Goal: Navigation & Orientation: Find specific page/section

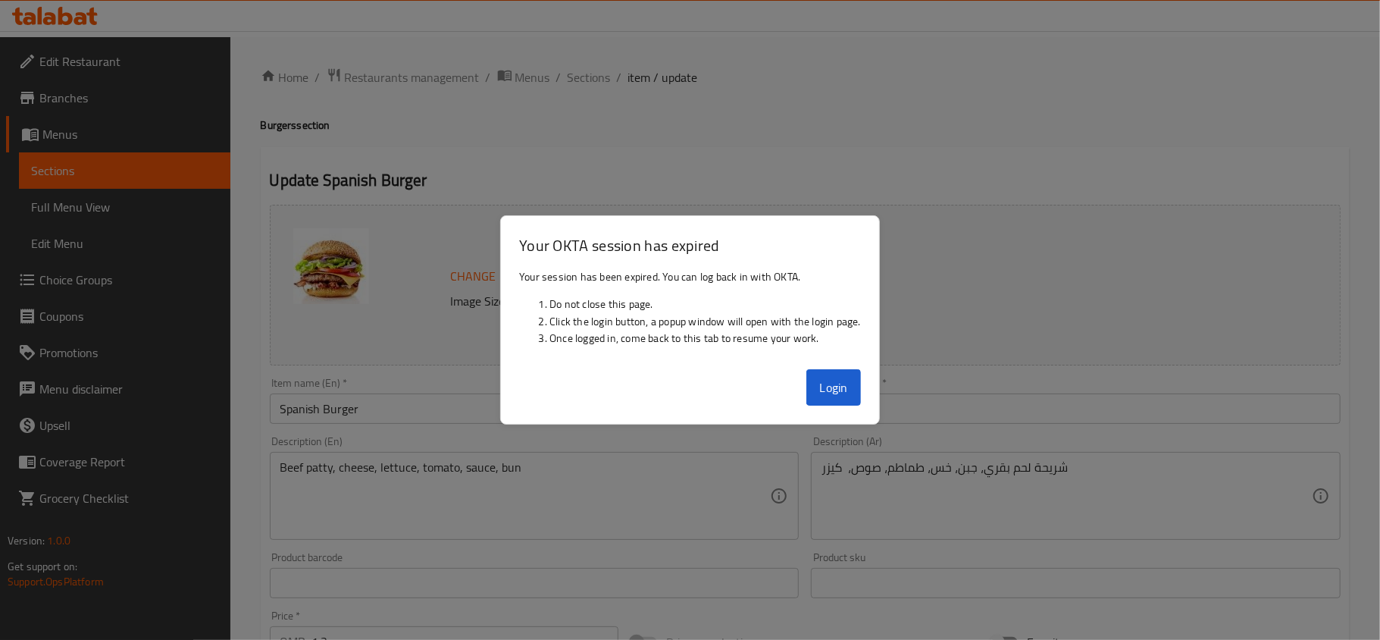
click at [871, 399] on div "Login" at bounding box center [690, 393] width 378 height 61
click at [850, 386] on button "Login" at bounding box center [833, 387] width 55 height 36
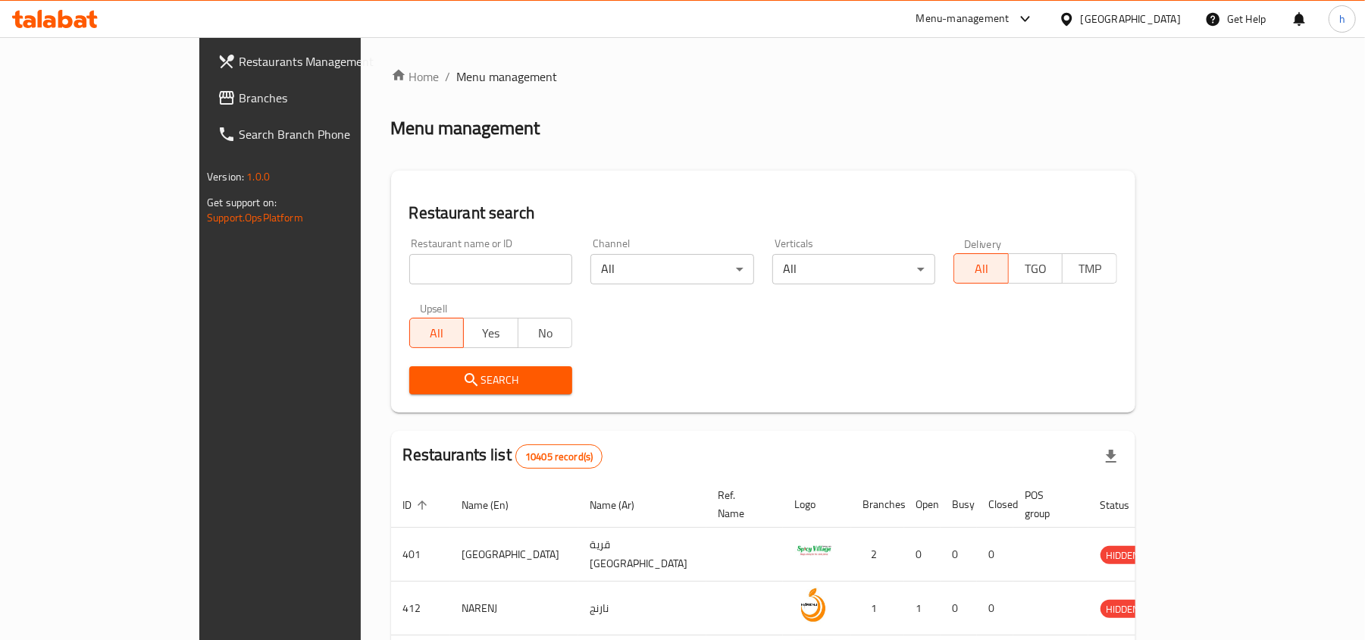
click at [239, 89] on span "Branches" at bounding box center [327, 98] width 177 height 18
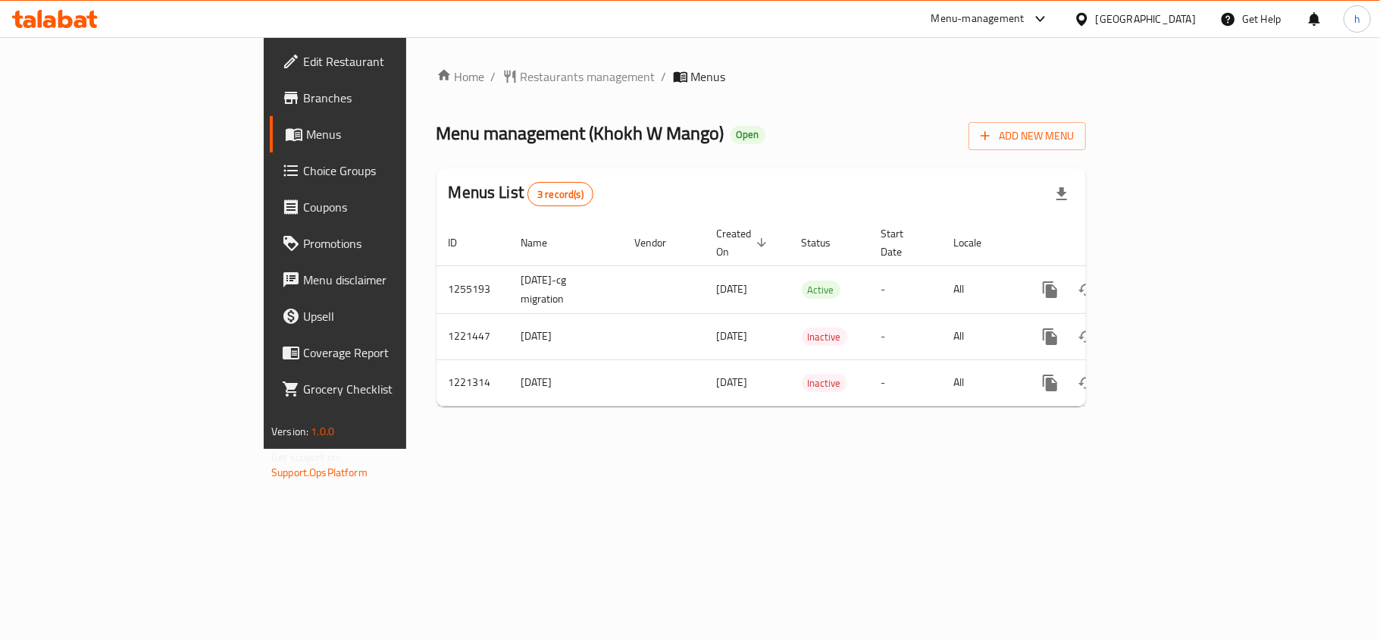
click at [712, 161] on div "Home / Restaurants management / Menus Menu management ( Khokh W Mango ) Open Ad…" at bounding box center [760, 242] width 649 height 351
click at [1182, 14] on div "Kuwait" at bounding box center [1146, 19] width 100 height 17
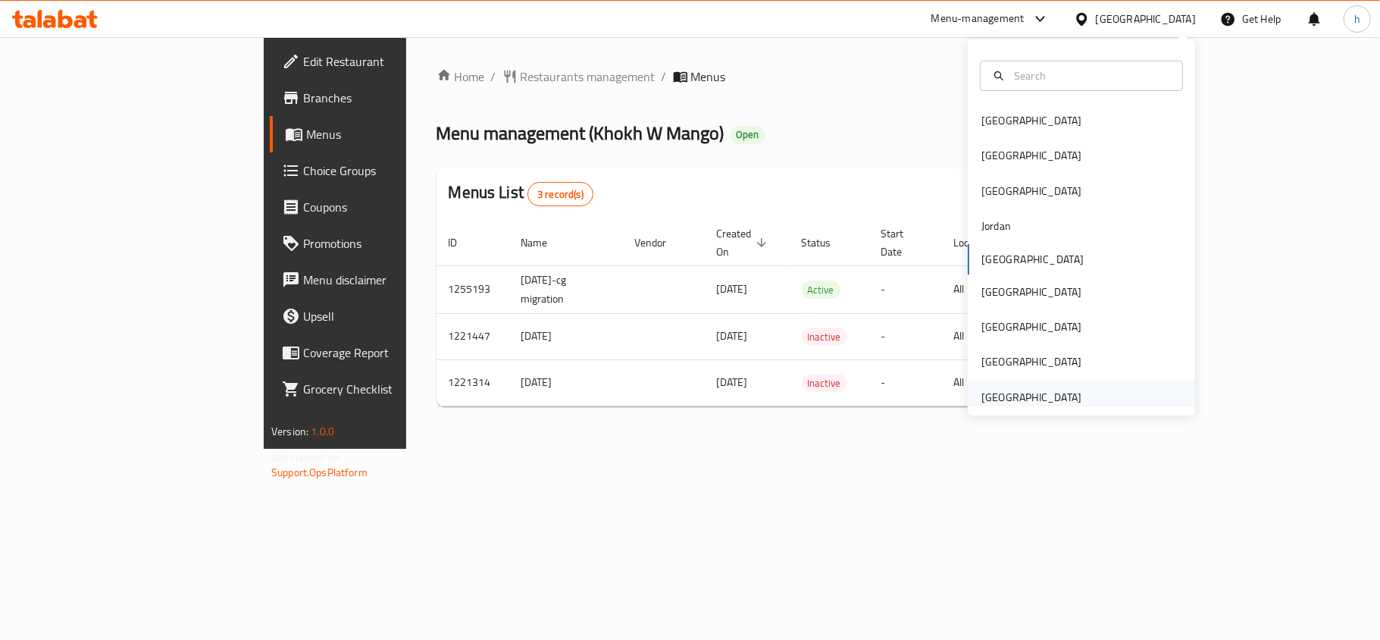
click at [994, 389] on div "United Arab Emirates" at bounding box center [1031, 397] width 100 height 17
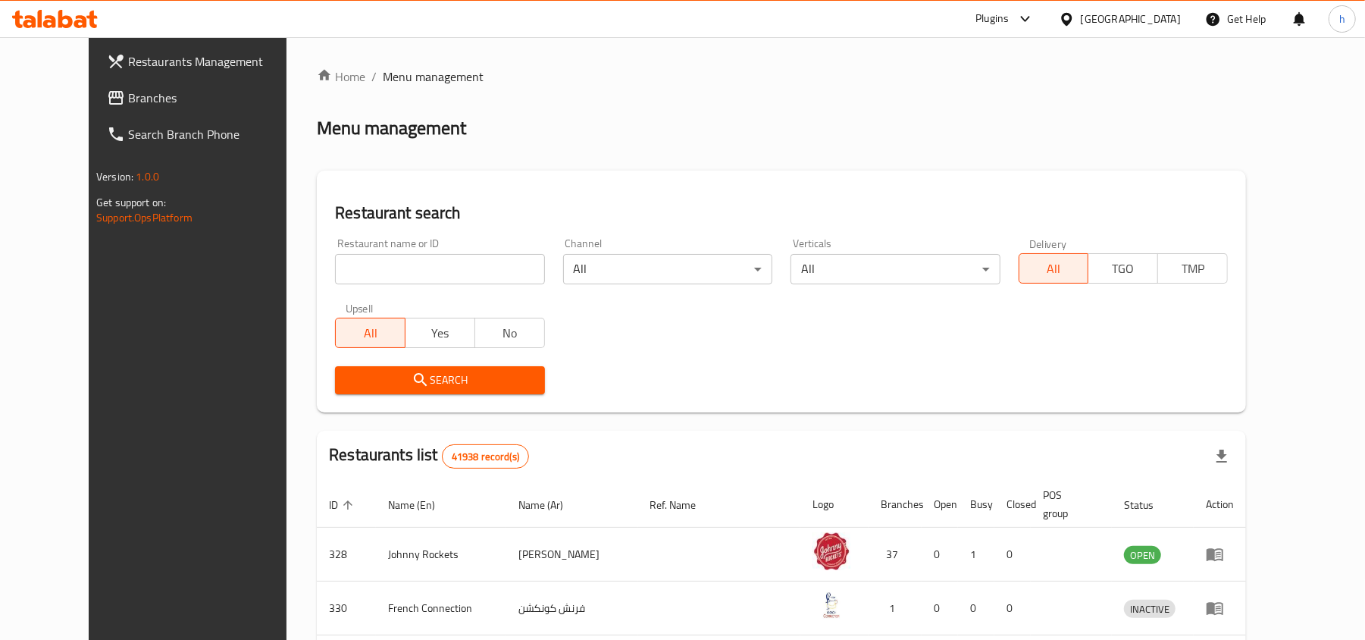
click at [128, 95] on span "Branches" at bounding box center [216, 98] width 177 height 18
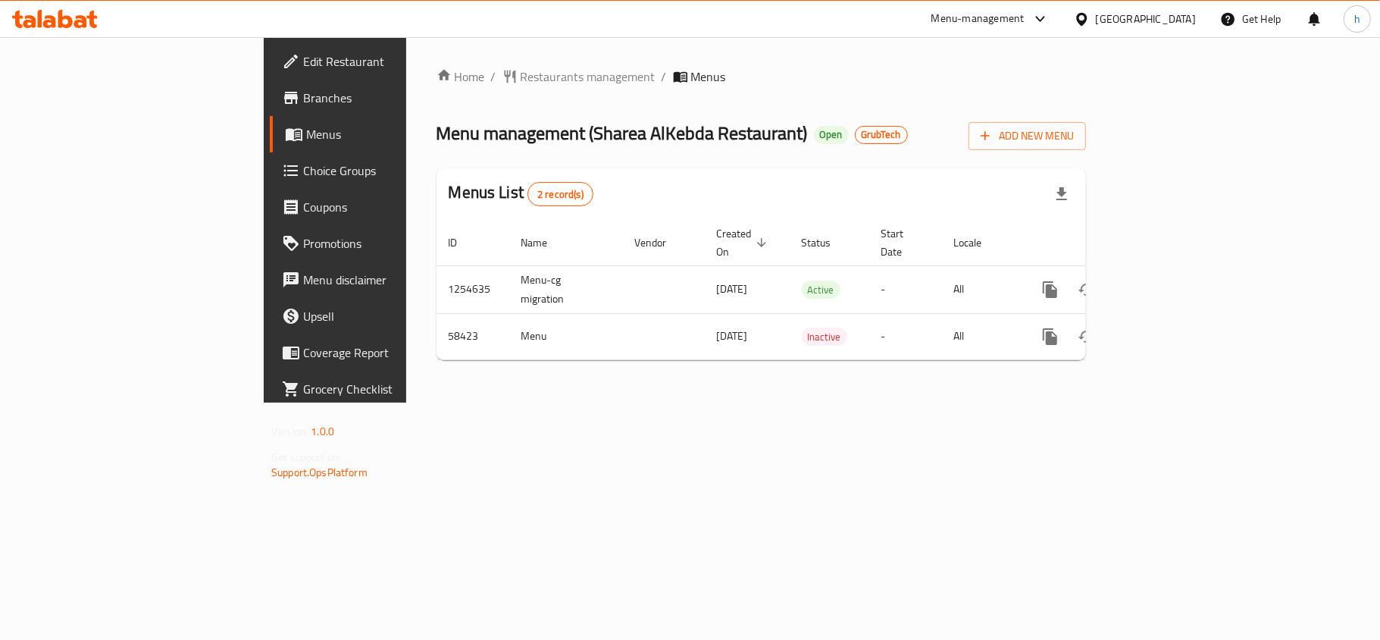
click at [709, 402] on div "Home / Restaurants management / Menus Menu management ( Sharea AlKebda Restaura…" at bounding box center [761, 219] width 710 height 365
click at [674, 186] on div "Menus List 2 record(s)" at bounding box center [760, 194] width 649 height 52
click at [1147, 11] on div "[GEOGRAPHIC_DATA]" at bounding box center [1146, 19] width 100 height 17
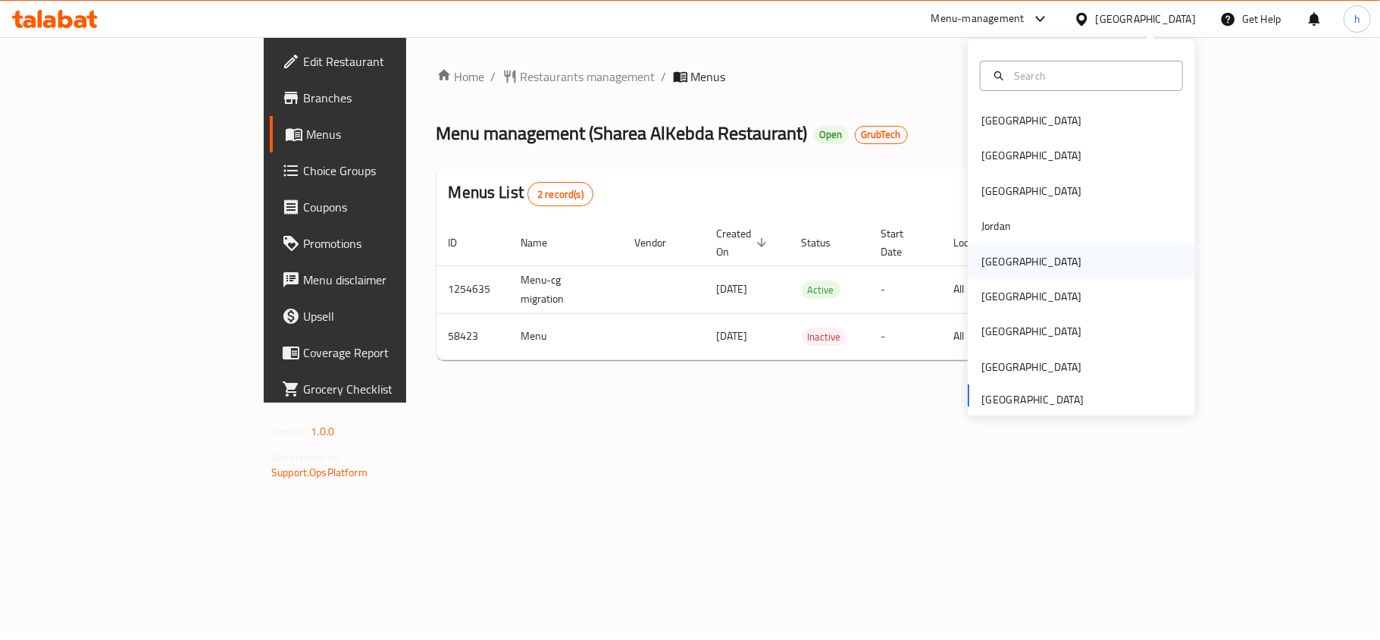
click at [1006, 256] on div "[GEOGRAPHIC_DATA]" at bounding box center [1031, 261] width 124 height 35
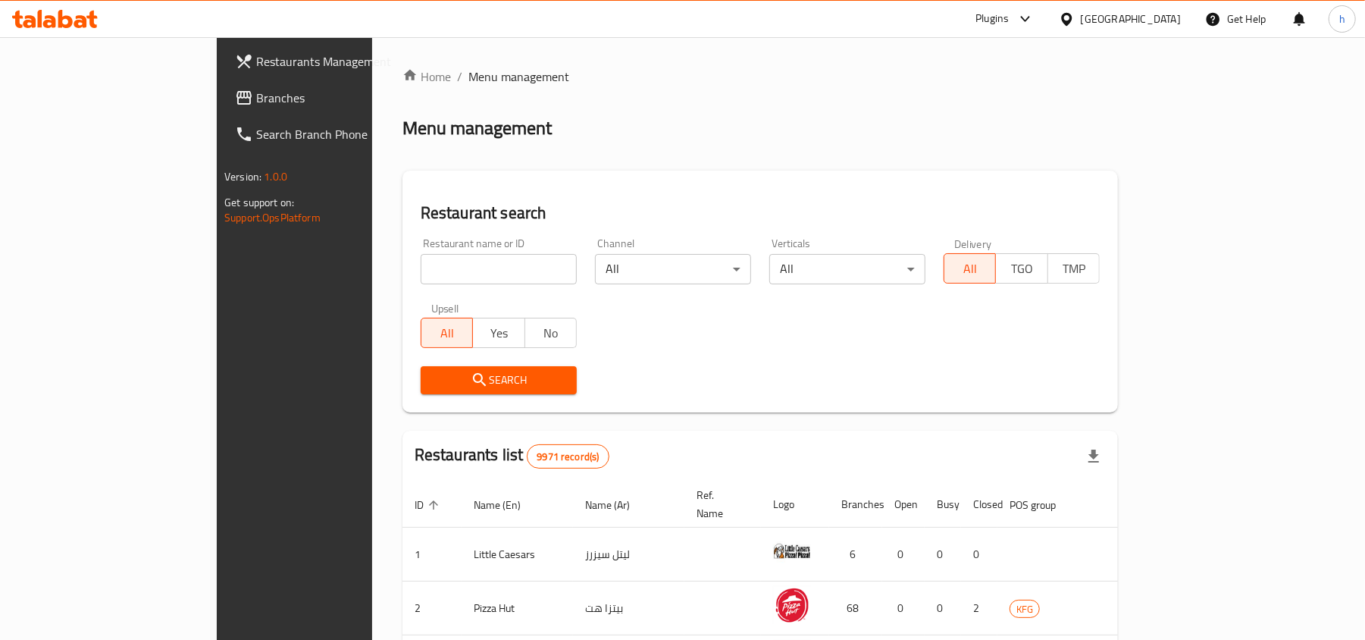
click at [217, 95] on div "Restaurants Management Branches Search Branch Phone Version: 1.0.0 Get support …" at bounding box center [682, 555] width 931 height 1037
click at [256, 98] on span "Branches" at bounding box center [344, 98] width 177 height 18
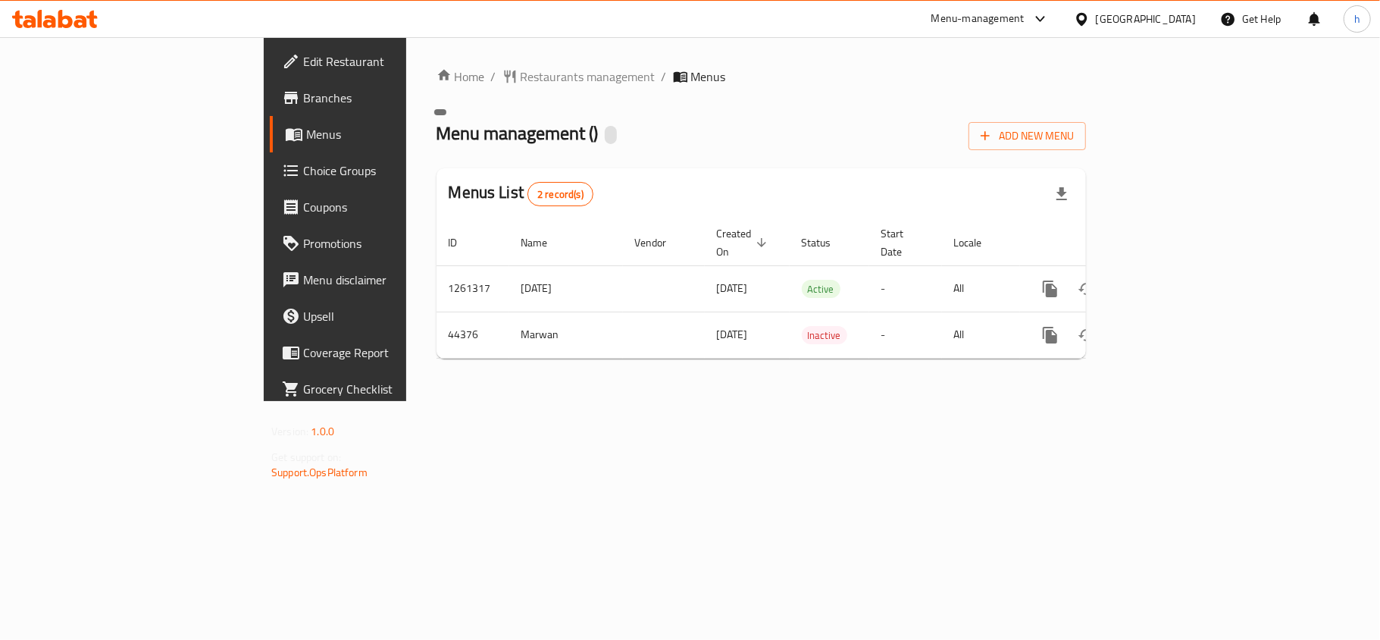
click at [605, 140] on div at bounding box center [611, 135] width 12 height 18
click at [605, 132] on div at bounding box center [611, 135] width 12 height 18
click at [605, 134] on div at bounding box center [611, 135] width 12 height 18
click at [605, 135] on div at bounding box center [611, 135] width 12 height 18
click at [438, 114] on div "Home / Restaurants management / Menus Menu management ( ) Add New Menu Menus Li…" at bounding box center [760, 218] width 649 height 303
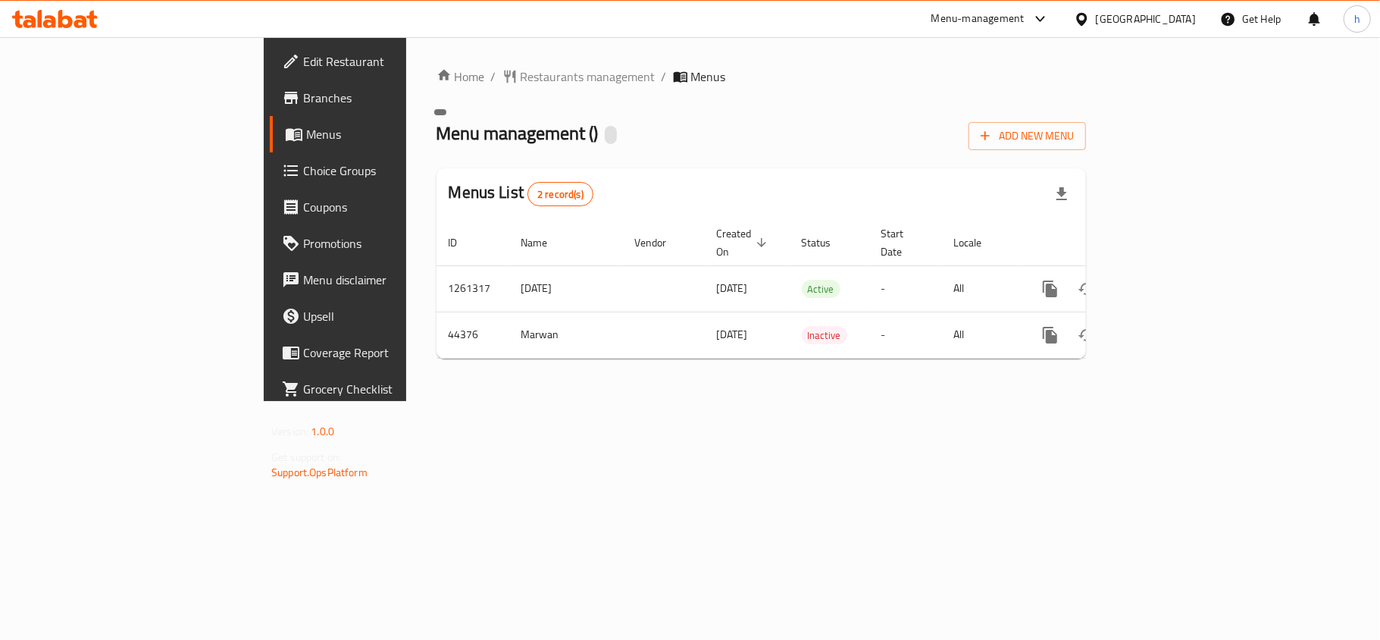
click at [605, 133] on div at bounding box center [611, 135] width 12 height 18
click at [440, 147] on div "Menu management ( ) Add New Menu" at bounding box center [760, 133] width 649 height 34
click at [605, 132] on div at bounding box center [611, 135] width 12 height 18
click at [437, 116] on div "Menu management ( ) Add New Menu" at bounding box center [760, 133] width 649 height 34
drag, startPoint x: 437, startPoint y: 134, endPoint x: 446, endPoint y: 164, distance: 30.7
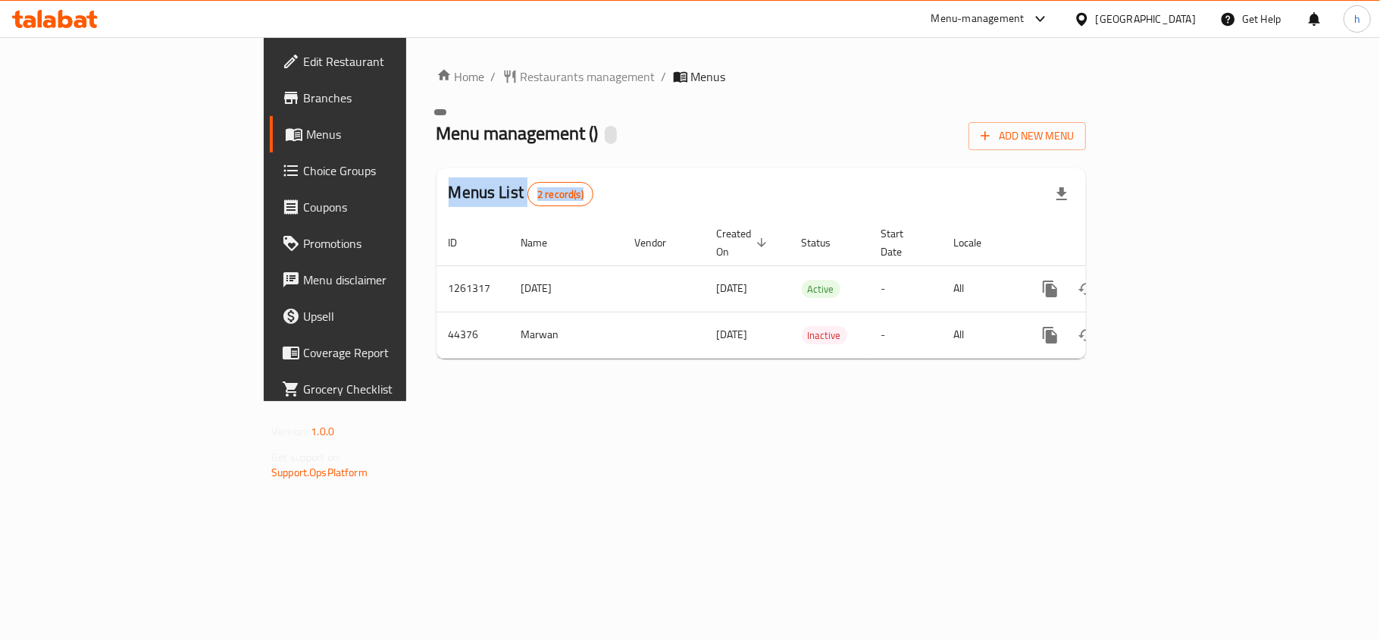
click at [446, 164] on div "Home / Restaurants management / Menus Menu management ( ) Add New Menu Menus Li…" at bounding box center [760, 218] width 649 height 303
click at [452, 112] on div "Home / Restaurants management / Menus Menu management ( The Golden Waha ) Open …" at bounding box center [760, 218] width 649 height 303
drag, startPoint x: 419, startPoint y: 115, endPoint x: 421, endPoint y: 152, distance: 36.4
click at [436, 152] on div "Home / Restaurants management / Menus Menu management ( The Golden Waha ) Open …" at bounding box center [760, 218] width 649 height 303
click at [677, 106] on div "Home / Restaurants management / Menus Menu management ( The Golden Waha ) Open …" at bounding box center [760, 218] width 649 height 303
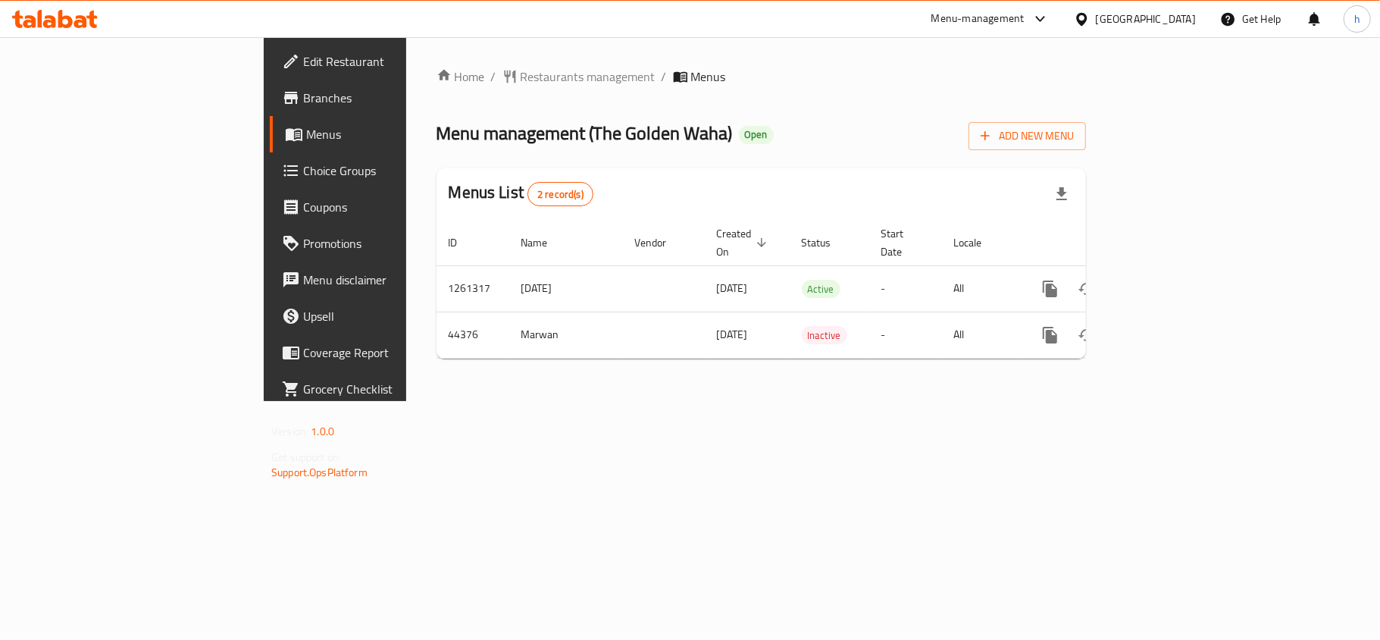
click at [444, 135] on span "Menu management ( The Golden Waha )" at bounding box center [584, 133] width 296 height 34
click at [846, 100] on div "Home / Restaurants management / Menus Menu management ( The Golden Waha ) Open …" at bounding box center [760, 218] width 649 height 303
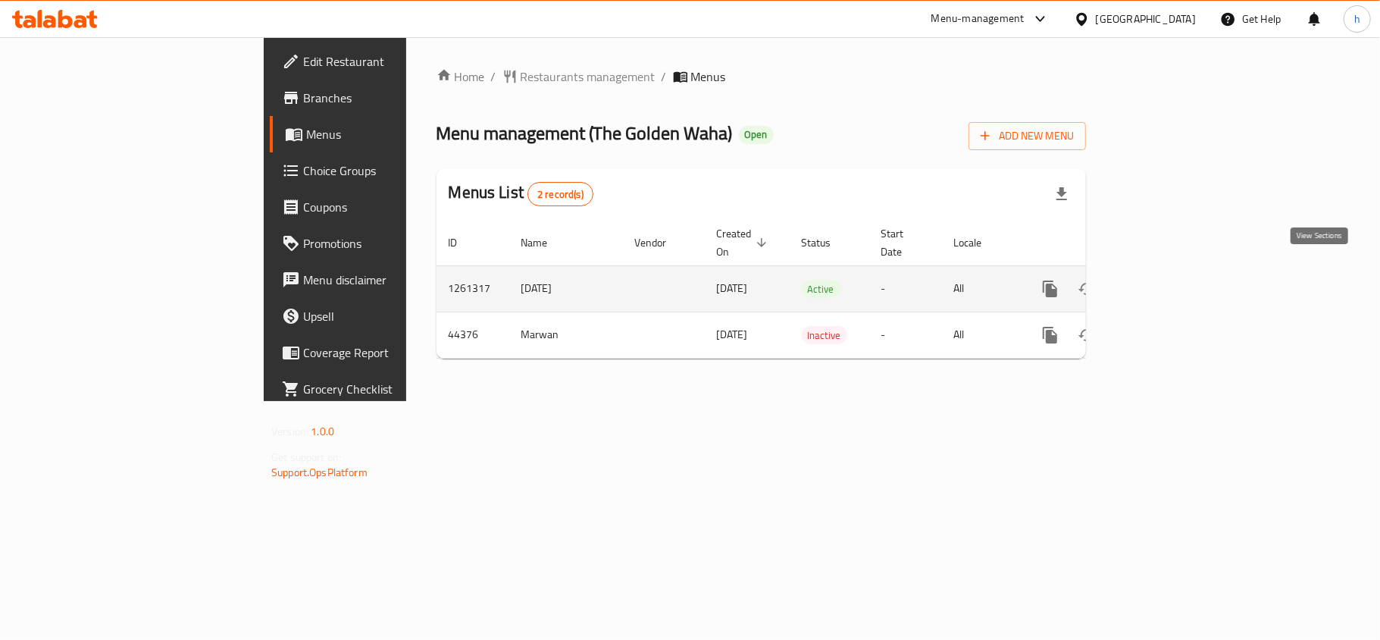
click at [1168, 280] on icon "enhanced table" at bounding box center [1159, 289] width 18 height 18
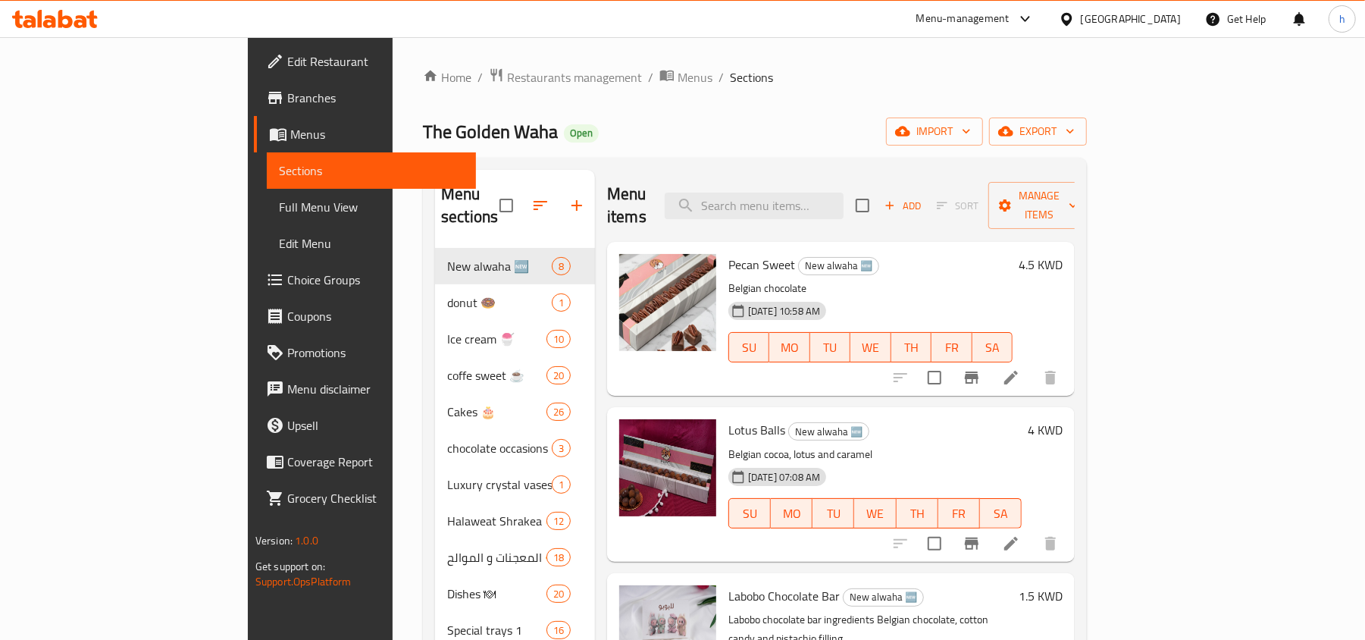
click at [1174, 21] on div "[GEOGRAPHIC_DATA]" at bounding box center [1131, 19] width 100 height 17
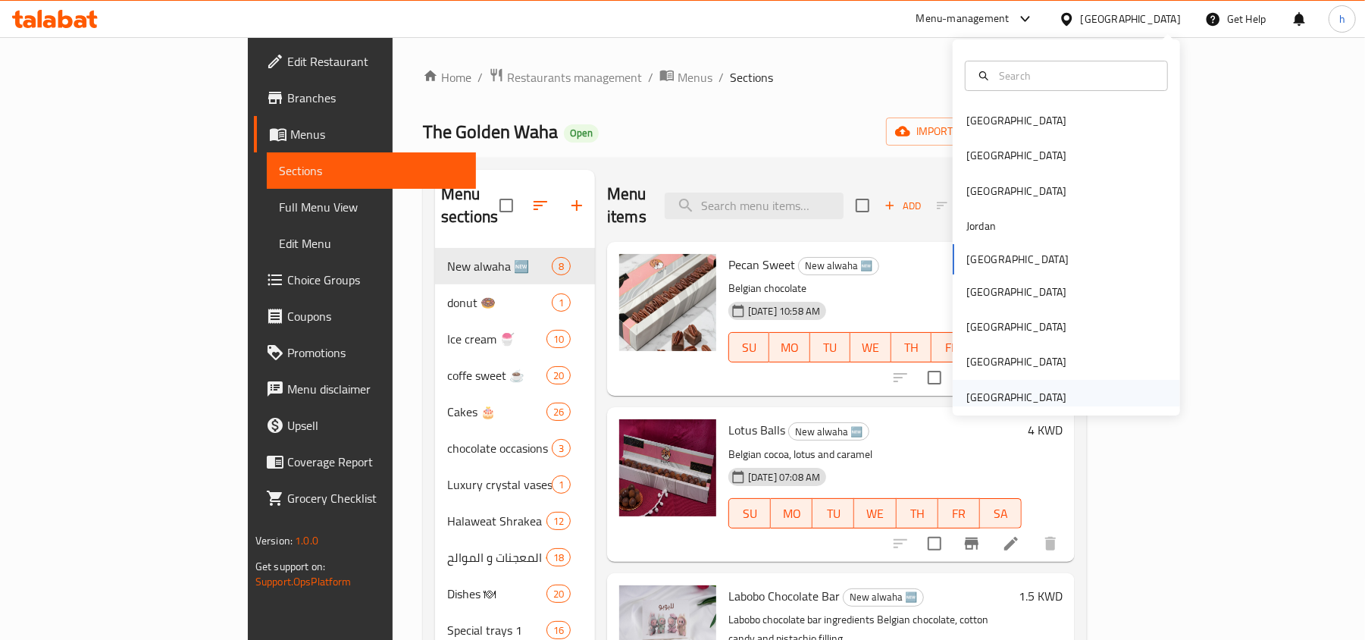
click at [1000, 398] on div "United Arab Emirates" at bounding box center [1016, 397] width 100 height 17
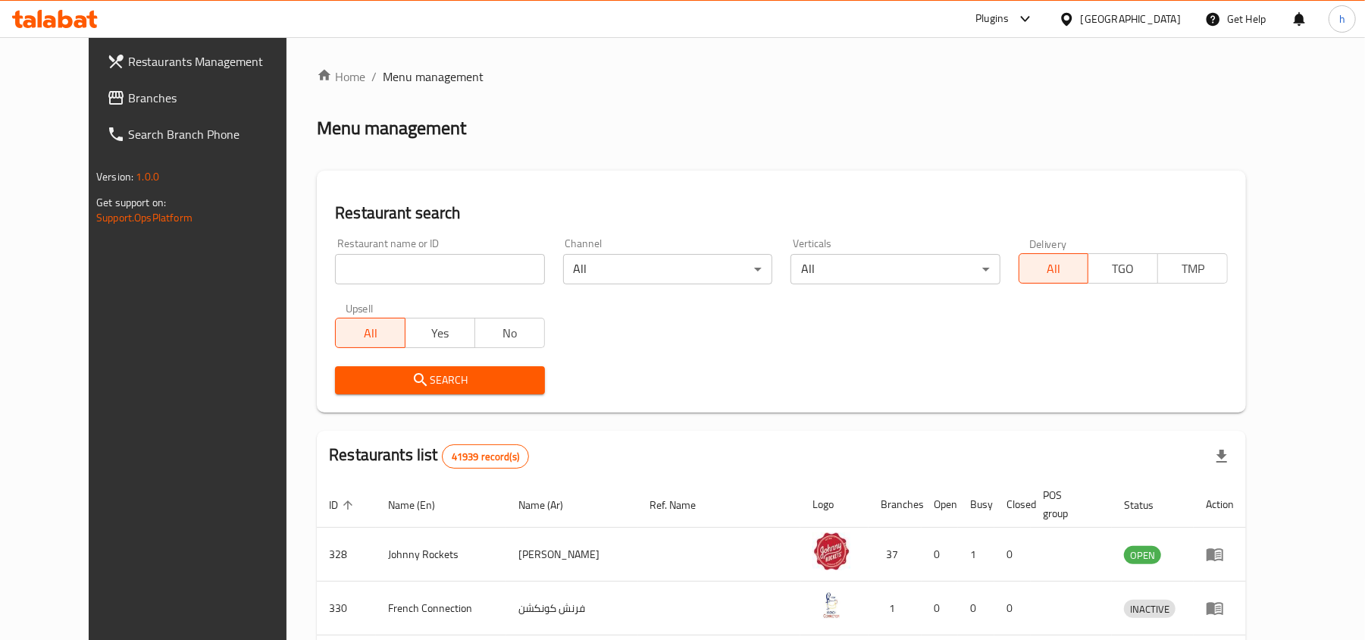
click at [128, 94] on span "Branches" at bounding box center [216, 98] width 177 height 18
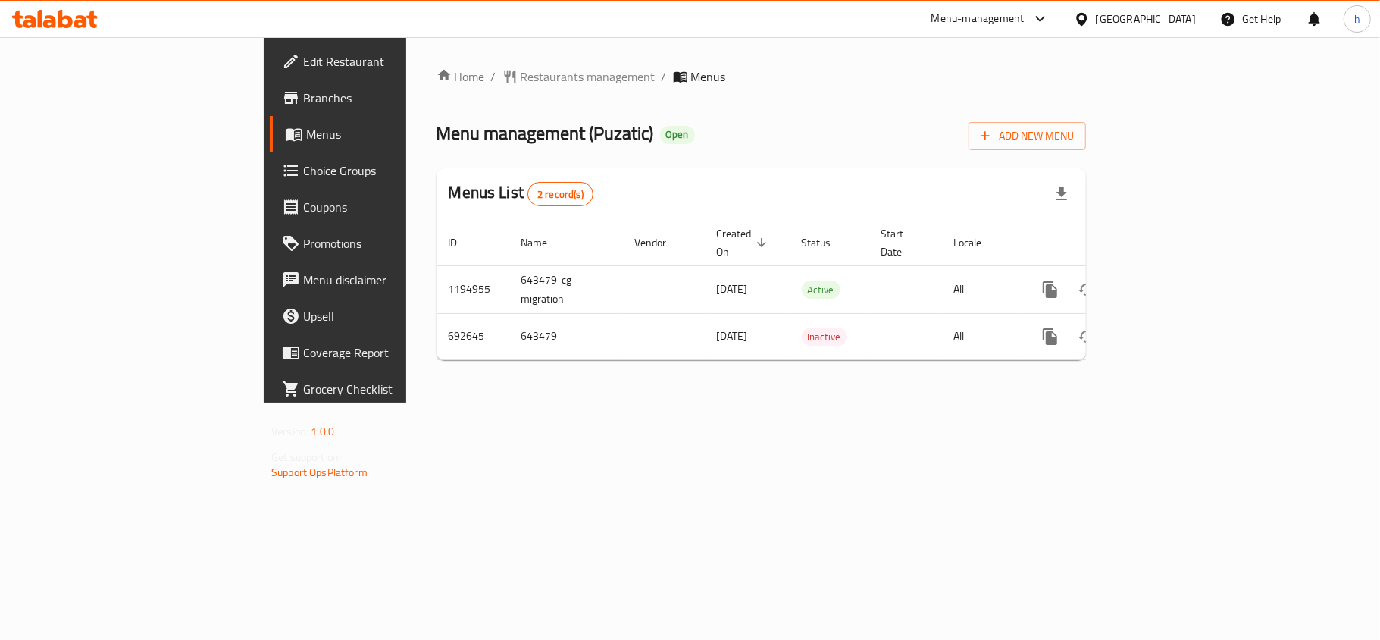
click at [1177, 15] on div "[GEOGRAPHIC_DATA]" at bounding box center [1146, 19] width 100 height 17
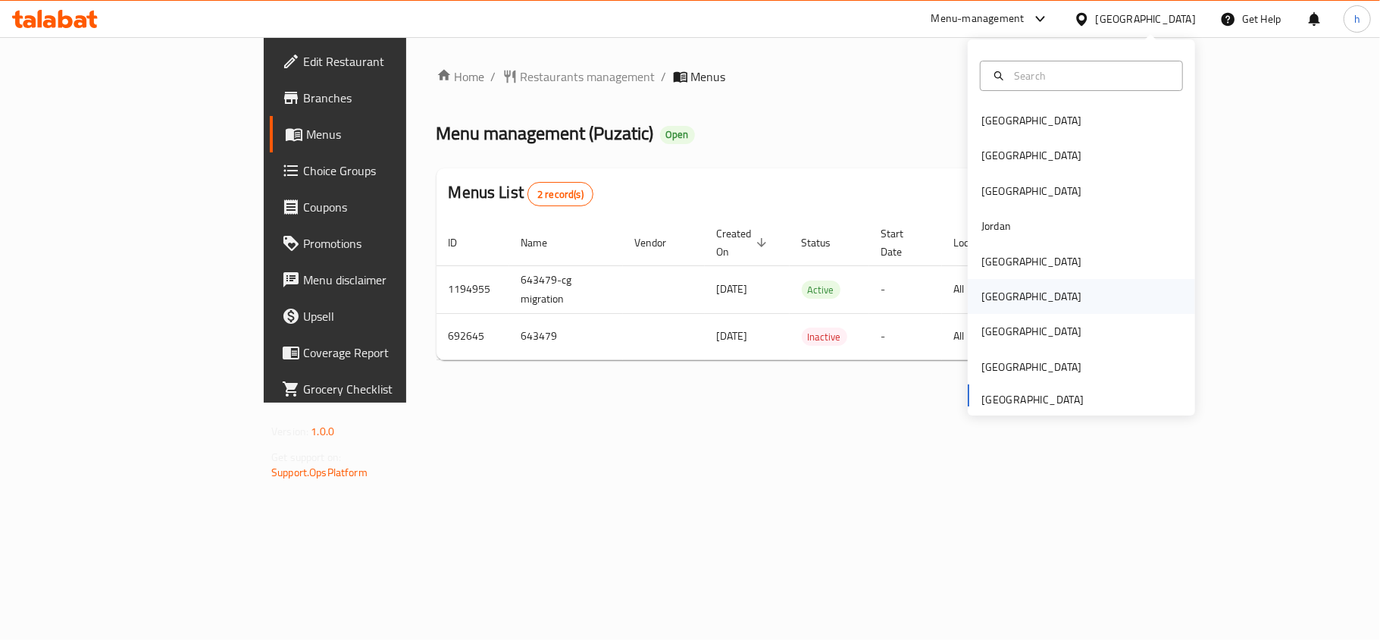
click at [981, 302] on div "[GEOGRAPHIC_DATA]" at bounding box center [1031, 296] width 100 height 17
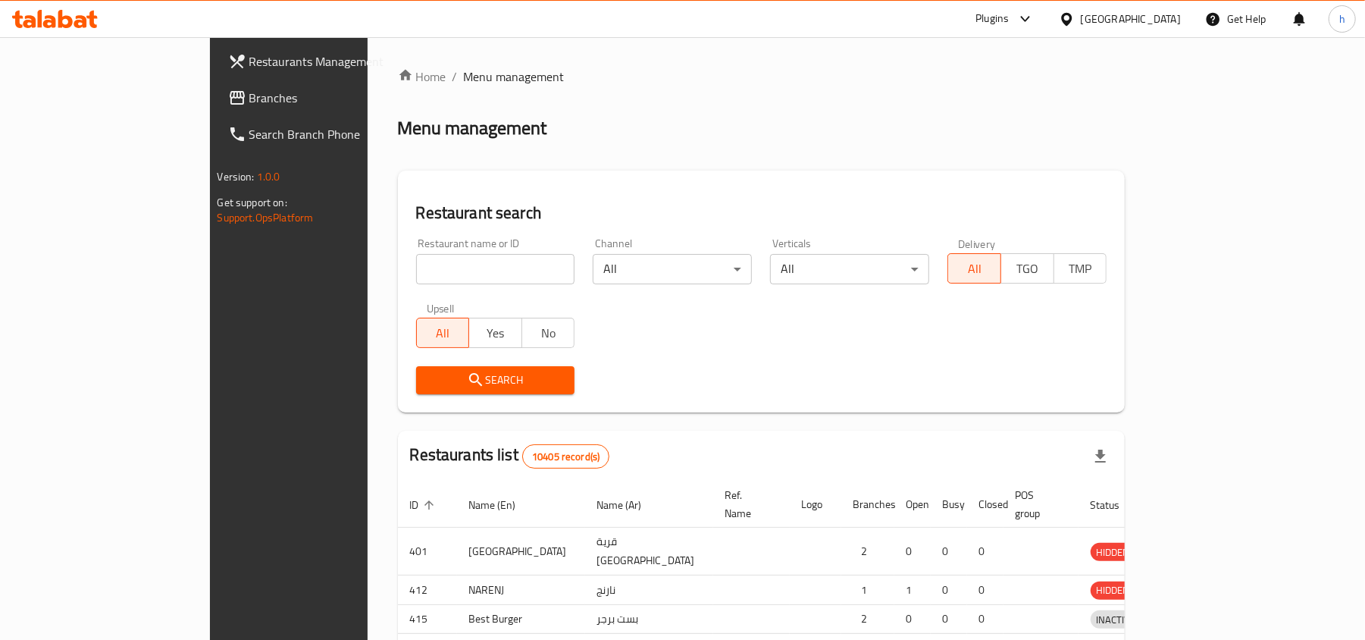
click at [67, 99] on div at bounding box center [682, 320] width 1365 height 640
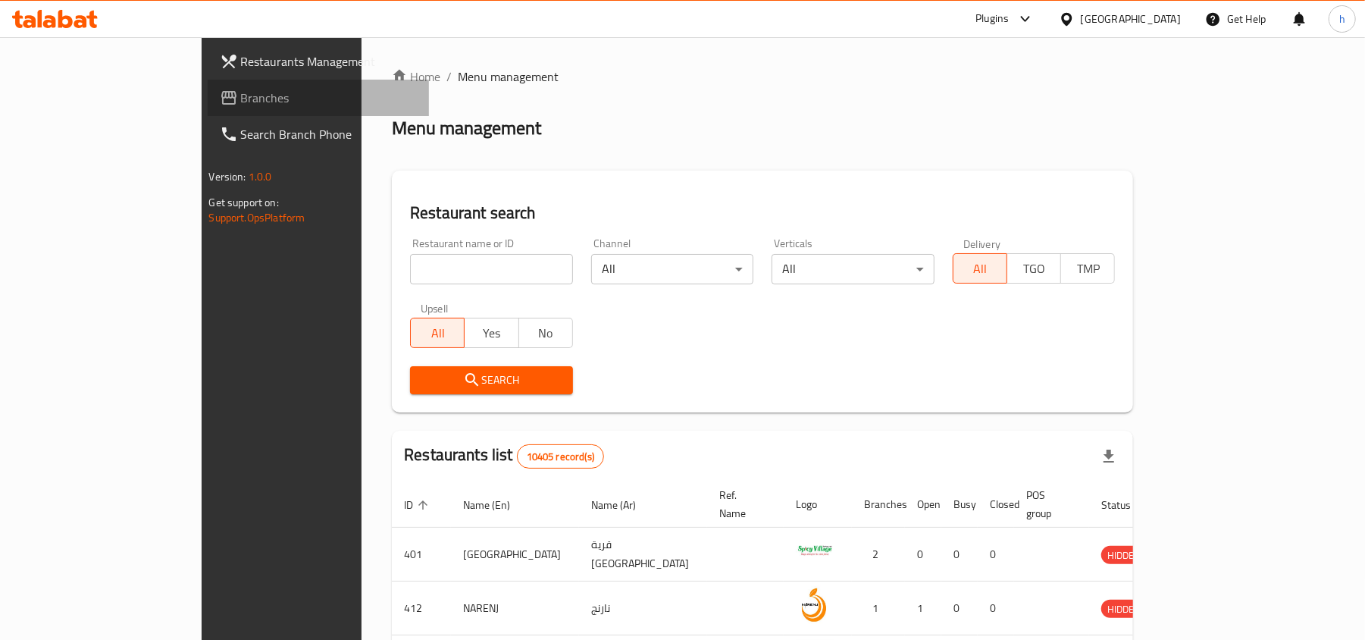
click at [241, 99] on span "Branches" at bounding box center [329, 98] width 177 height 18
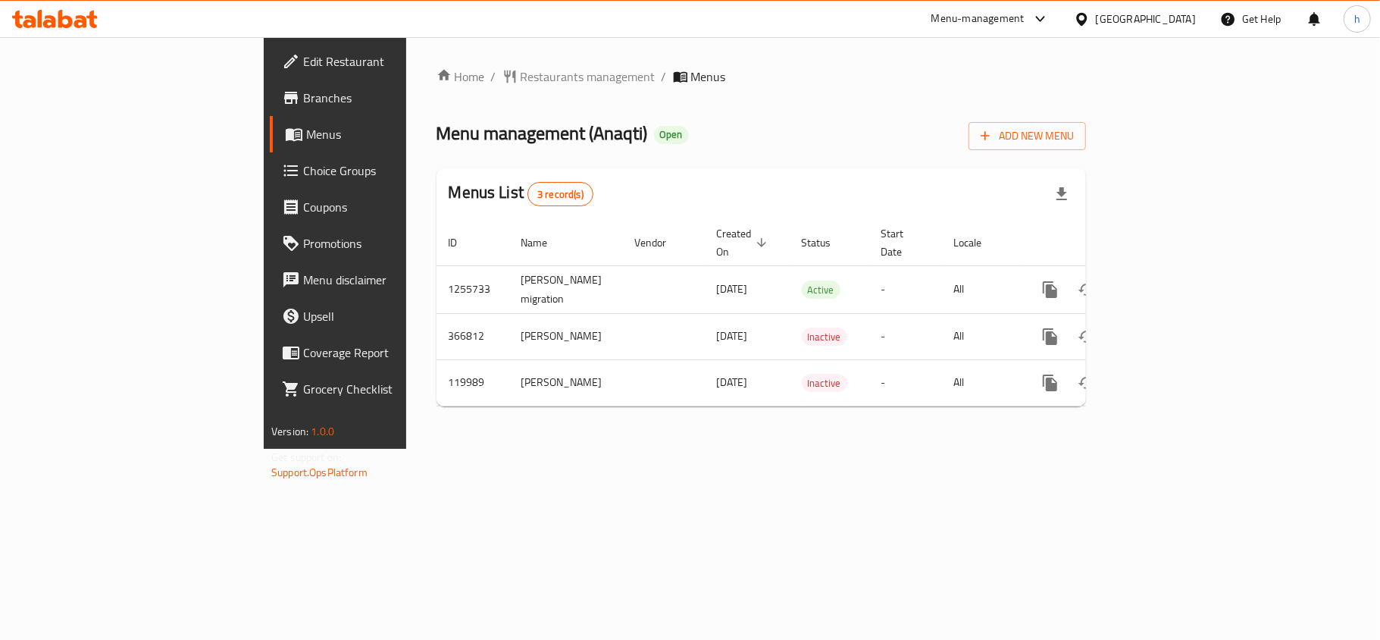
click at [888, 135] on div "Menu management ( Anaqti ) Open Add New Menu" at bounding box center [760, 133] width 649 height 34
click at [1096, 15] on div at bounding box center [1085, 19] width 22 height 17
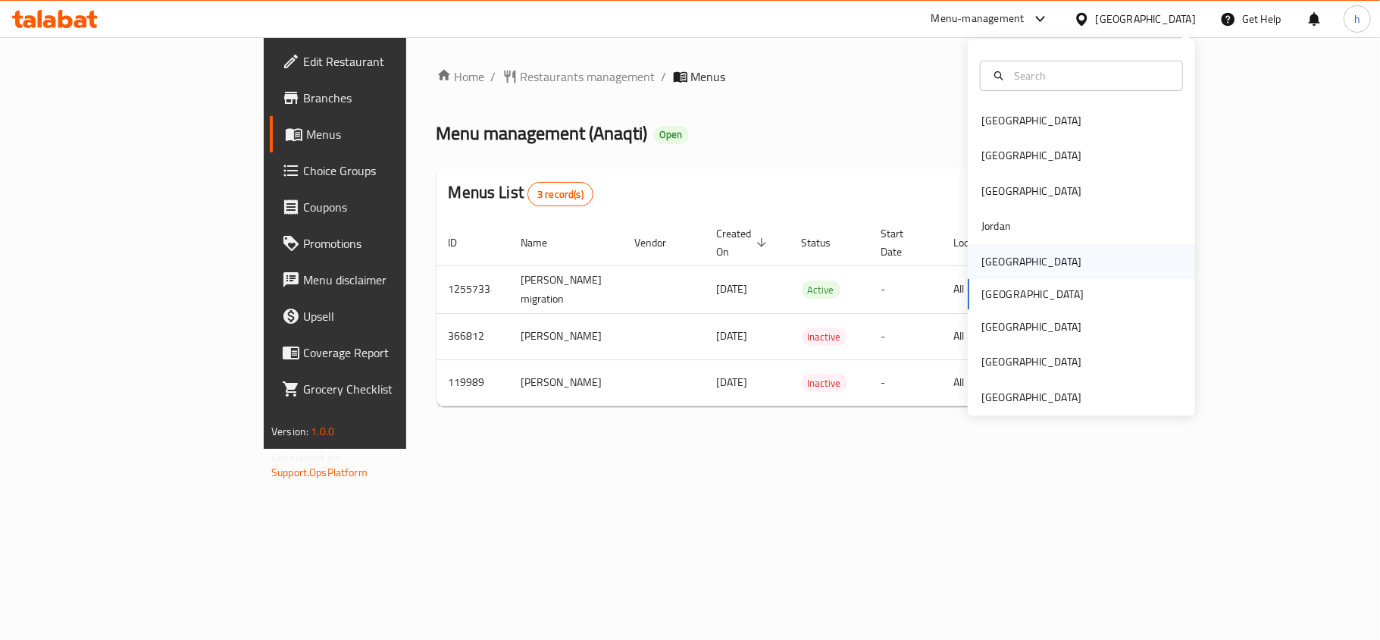
click at [983, 261] on div "[GEOGRAPHIC_DATA]" at bounding box center [1031, 261] width 100 height 17
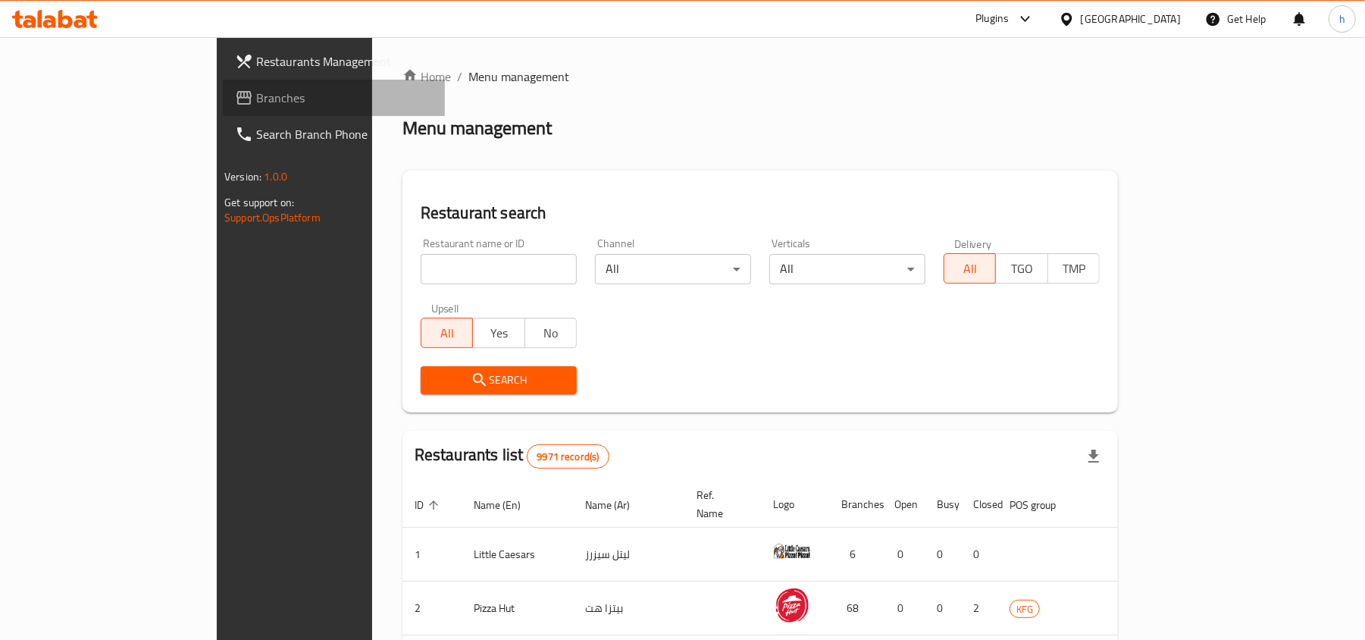
click at [223, 107] on link "Branches" at bounding box center [334, 98] width 222 height 36
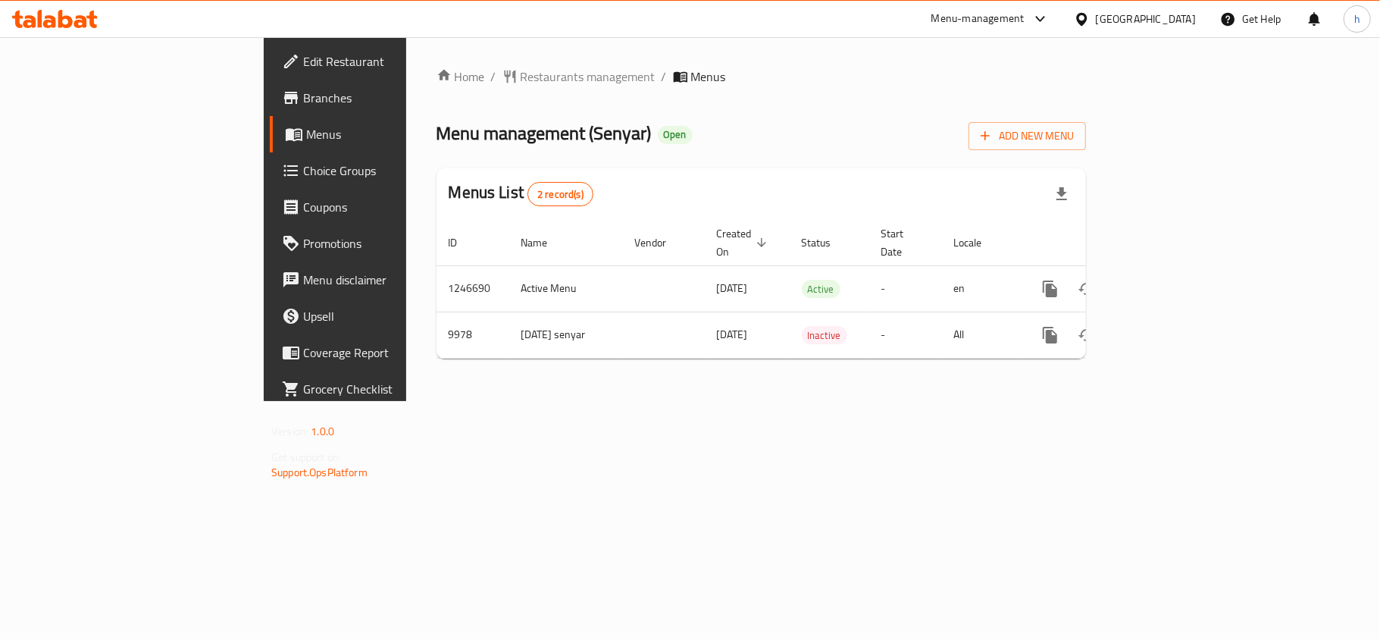
click at [867, 401] on div "Home / Restaurants management / Menus Menu management ( Senyar ) Open Add New M…" at bounding box center [761, 219] width 710 height 364
